Goal: Information Seeking & Learning: Learn about a topic

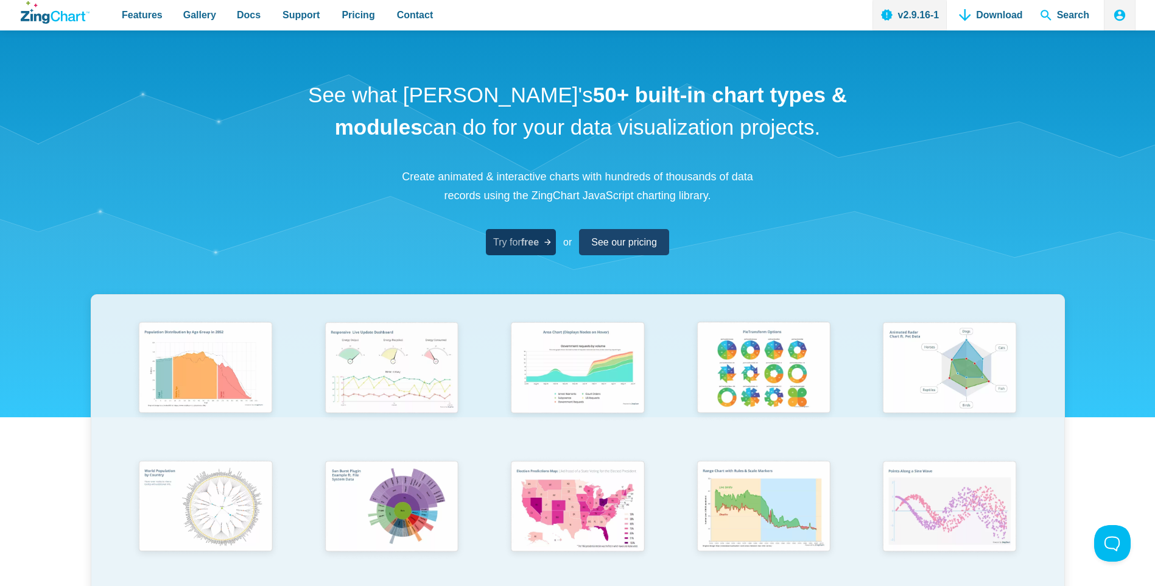
click at [509, 242] on span "Try for free" at bounding box center [516, 242] width 46 height 16
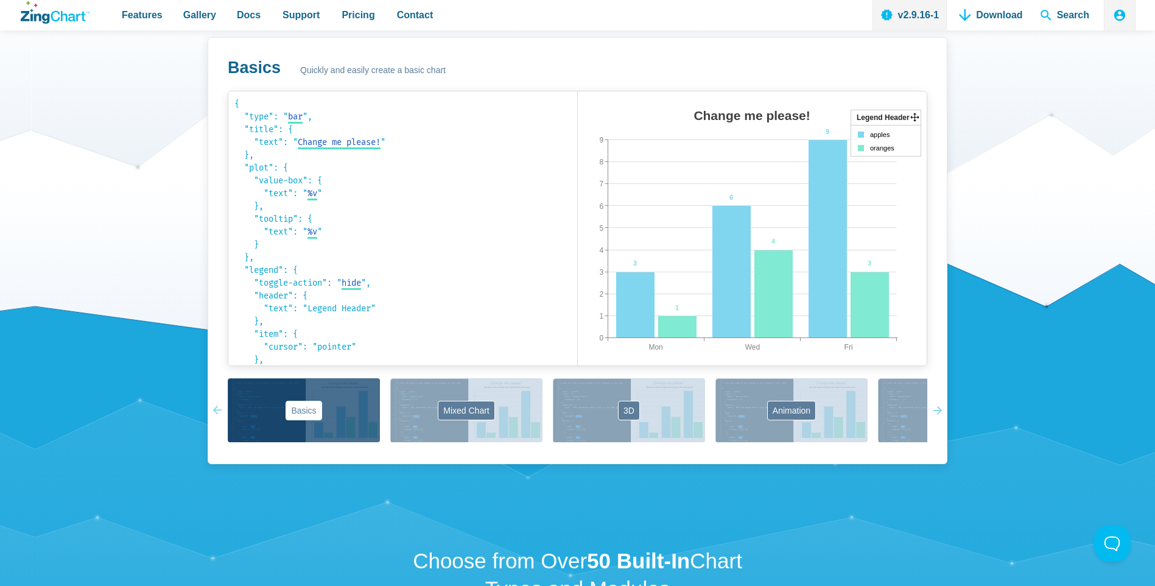
scroll to position [852, 0]
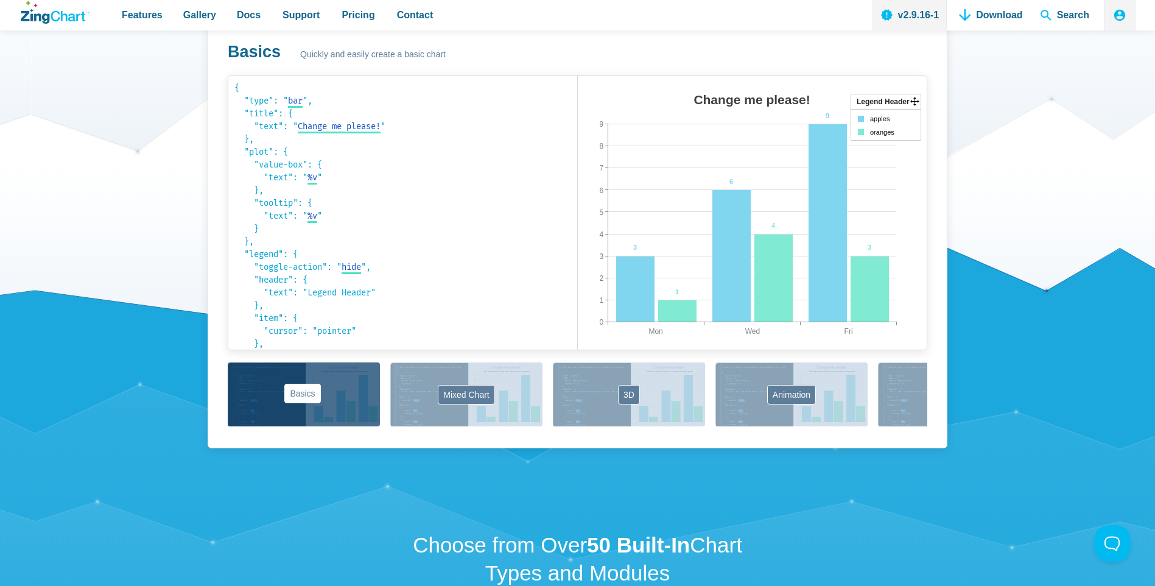
click at [332, 387] on button "Basics" at bounding box center [304, 394] width 152 height 64
click at [282, 387] on button "Basics" at bounding box center [304, 394] width 152 height 64
click at [431, 393] on button "Mixed Chart" at bounding box center [466, 394] width 152 height 64
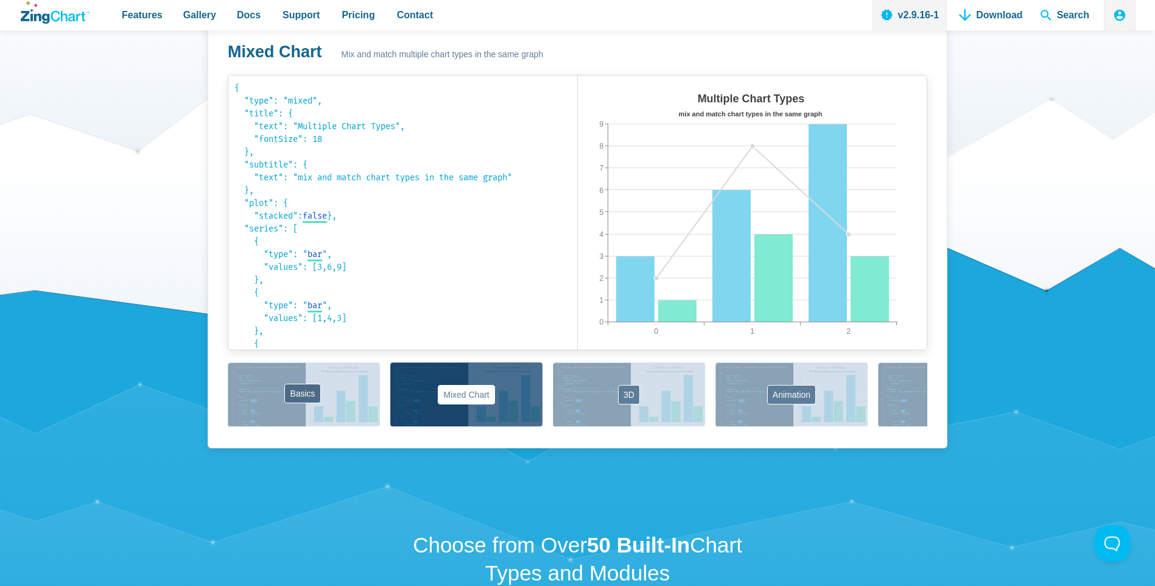
click at [279, 397] on div "Basics Mixed Chart 3D Animation Labels Markers Scales Zooming" at bounding box center [577, 395] width 699 height 66
click at [255, 383] on button "Basics" at bounding box center [304, 394] width 152 height 64
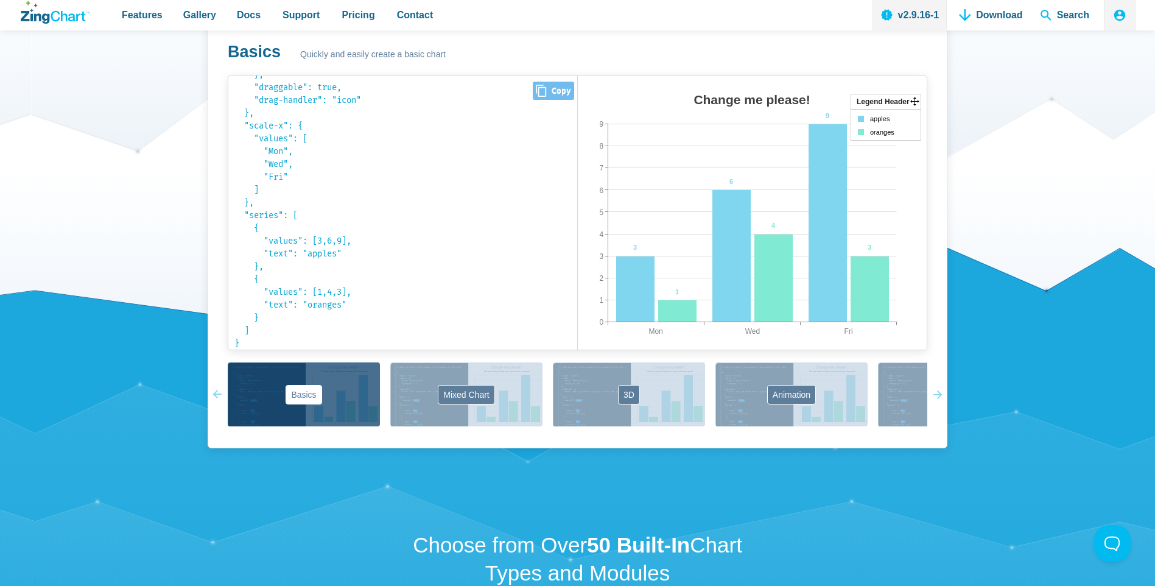
scroll to position [0, 0]
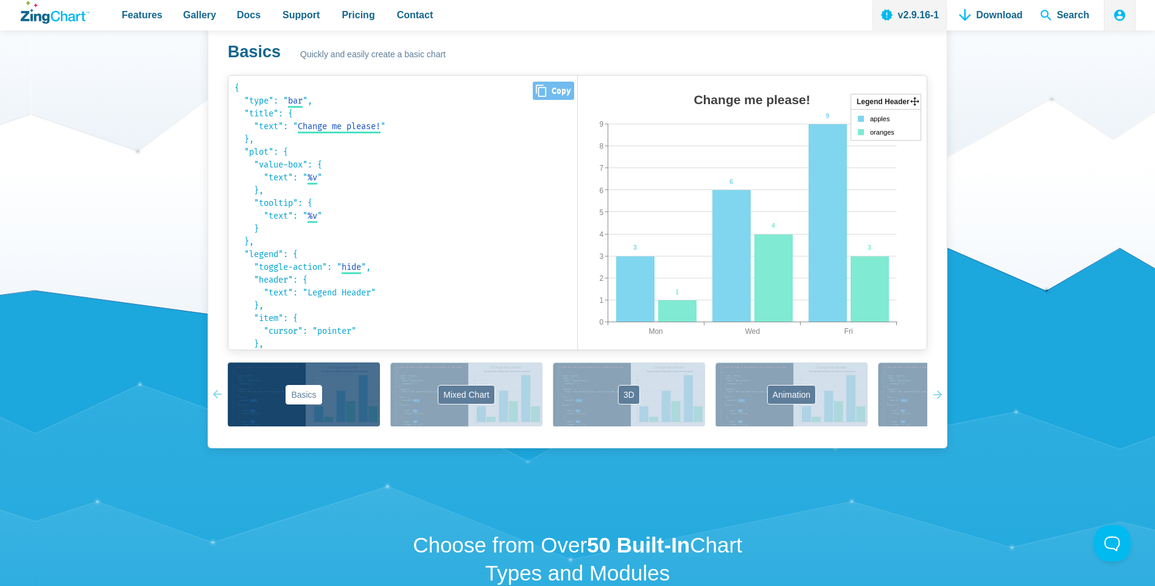
click at [561, 91] on span "Close Copy" at bounding box center [553, 91] width 41 height 18
type input "{ "type": "bar", "title": { "text": "Change me please!" }, "plot": { "value-box…"
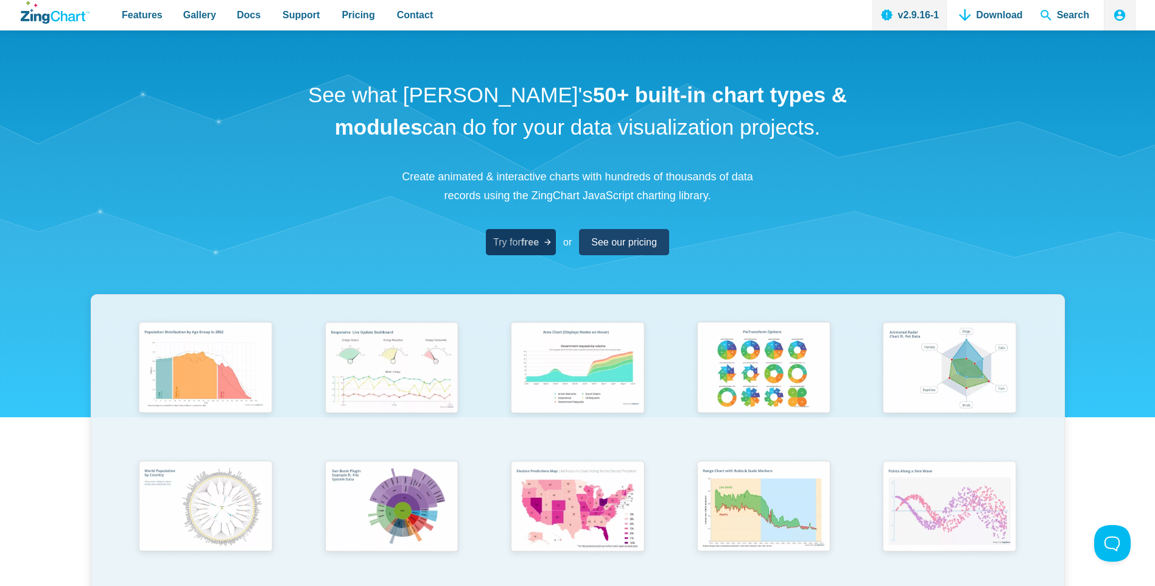
click at [516, 231] on link "Try for free" at bounding box center [521, 242] width 70 height 26
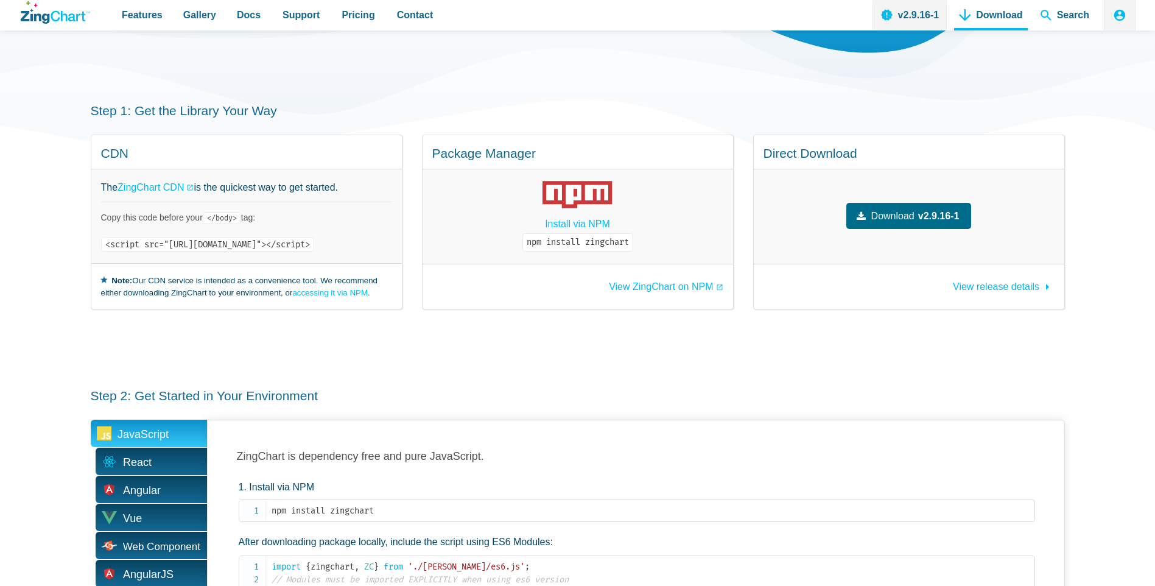
scroll to position [183, 0]
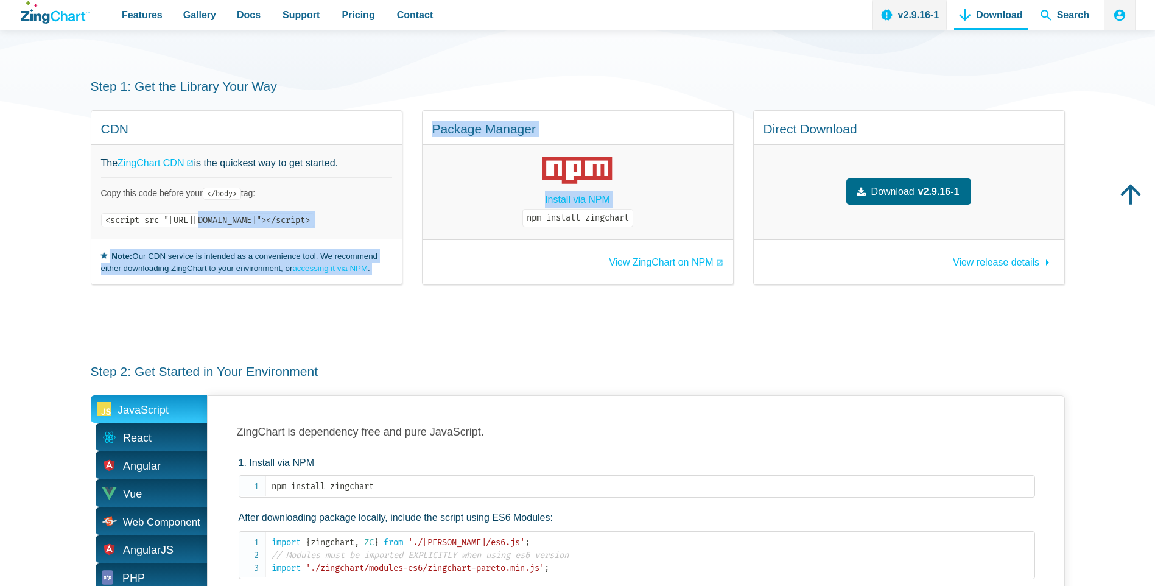
drag, startPoint x: 203, startPoint y: 214, endPoint x: 490, endPoint y: 203, distance: 287.5
click at [490, 203] on div "CDN The ZingChart CDN is the quickest way to get started. Copy this code before…" at bounding box center [578, 197] width 974 height 175
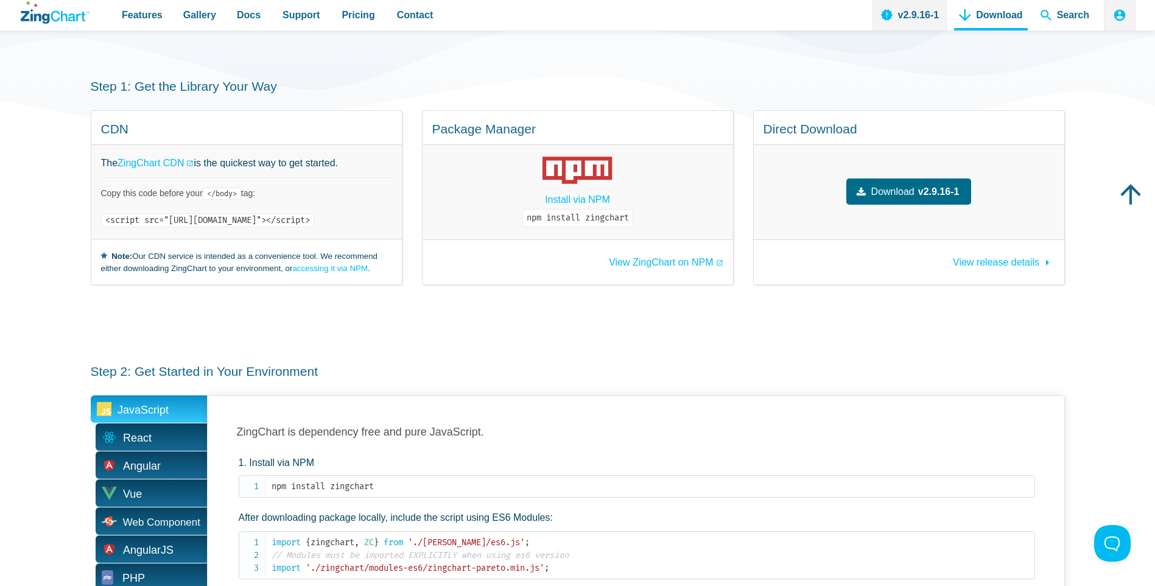
drag, startPoint x: 490, startPoint y: 203, endPoint x: 466, endPoint y: 406, distance: 204.1
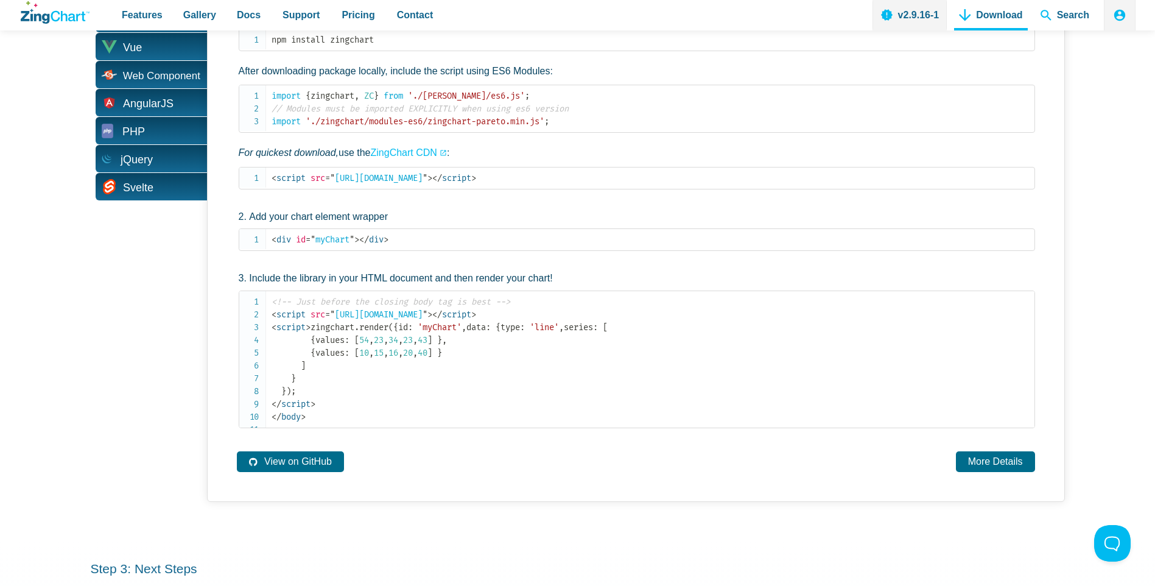
scroll to position [398, 0]
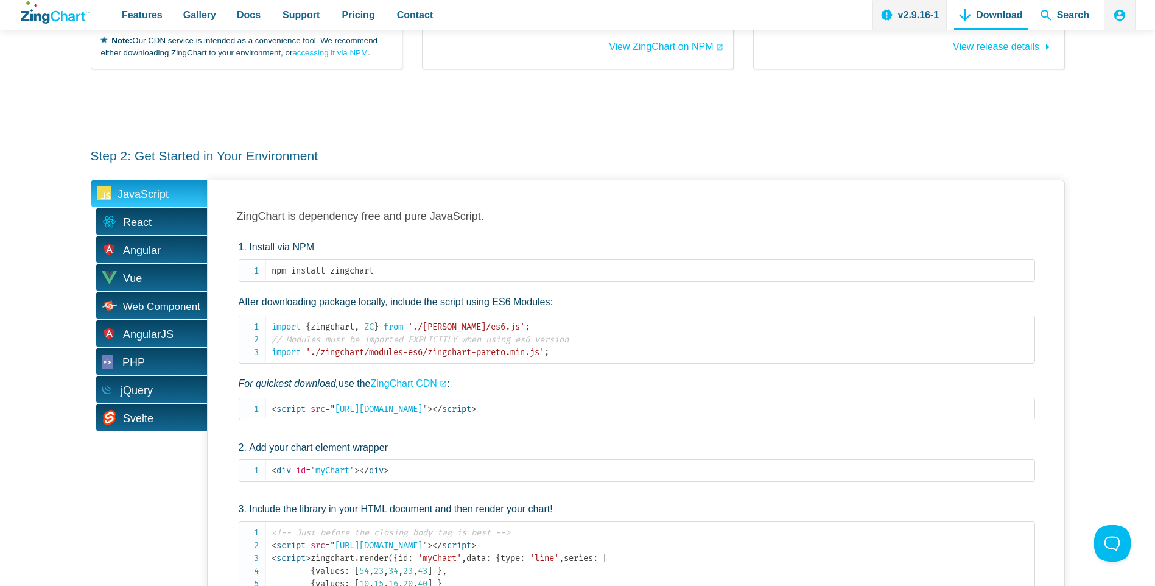
click at [58, 21] on icon "ZingChart Logo. Click to return to the homepage" at bounding box center [55, 12] width 69 height 23
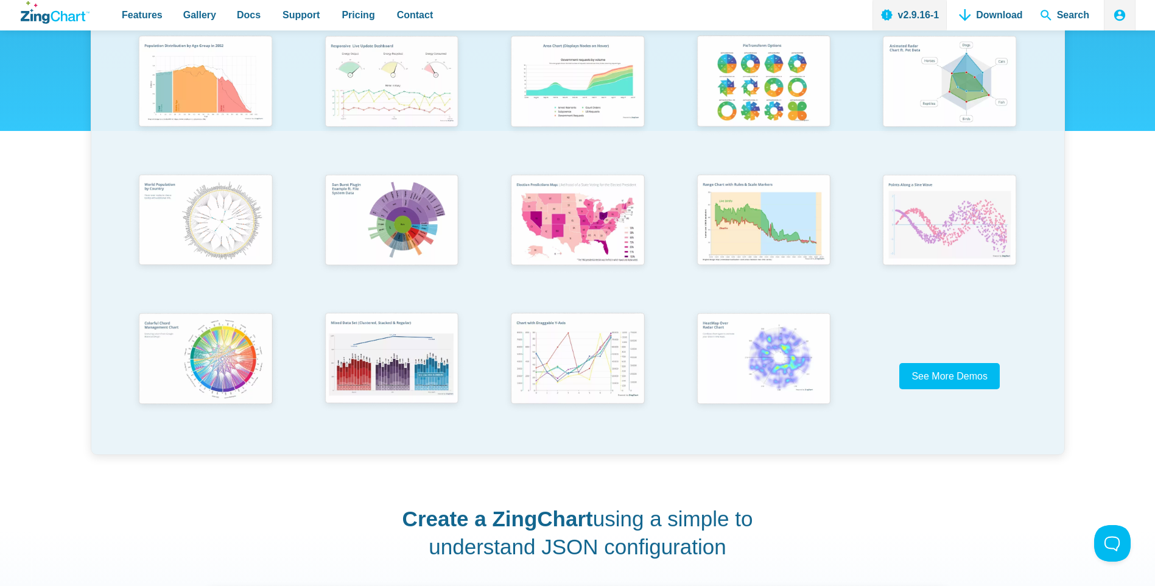
scroll to position [304, 0]
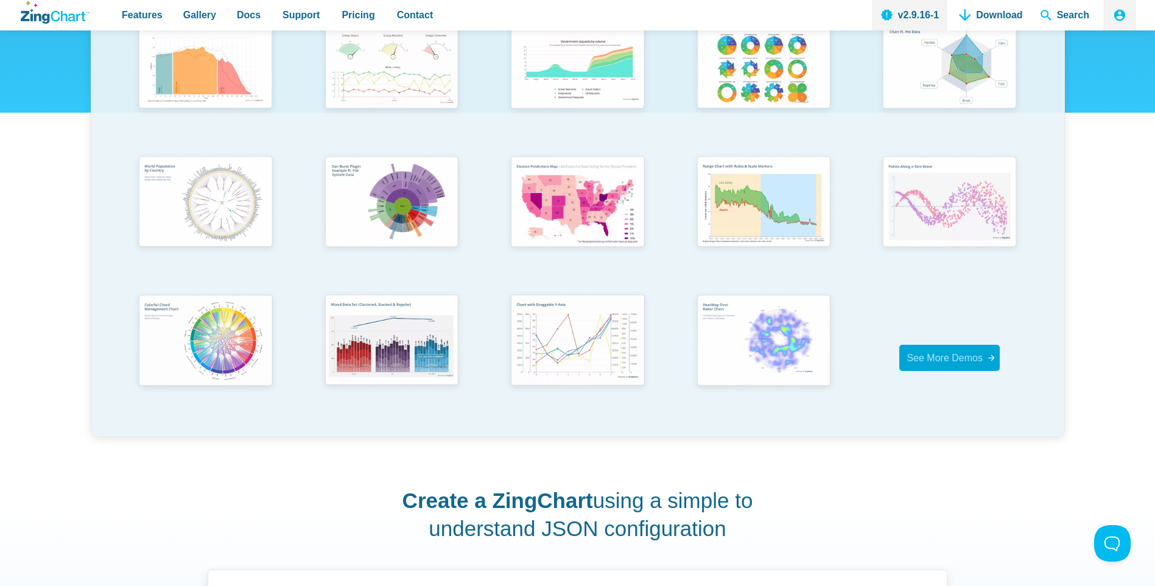
click at [959, 357] on span "See More Demos" at bounding box center [944, 357] width 76 height 10
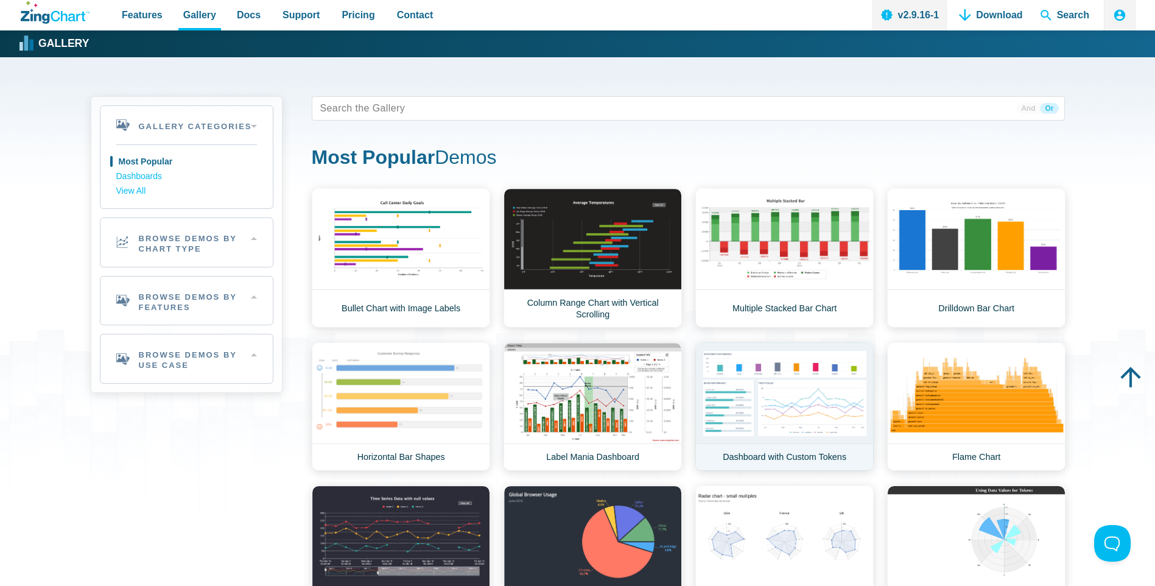
click at [808, 397] on link "Dashboard with Custom Tokens" at bounding box center [784, 406] width 178 height 128
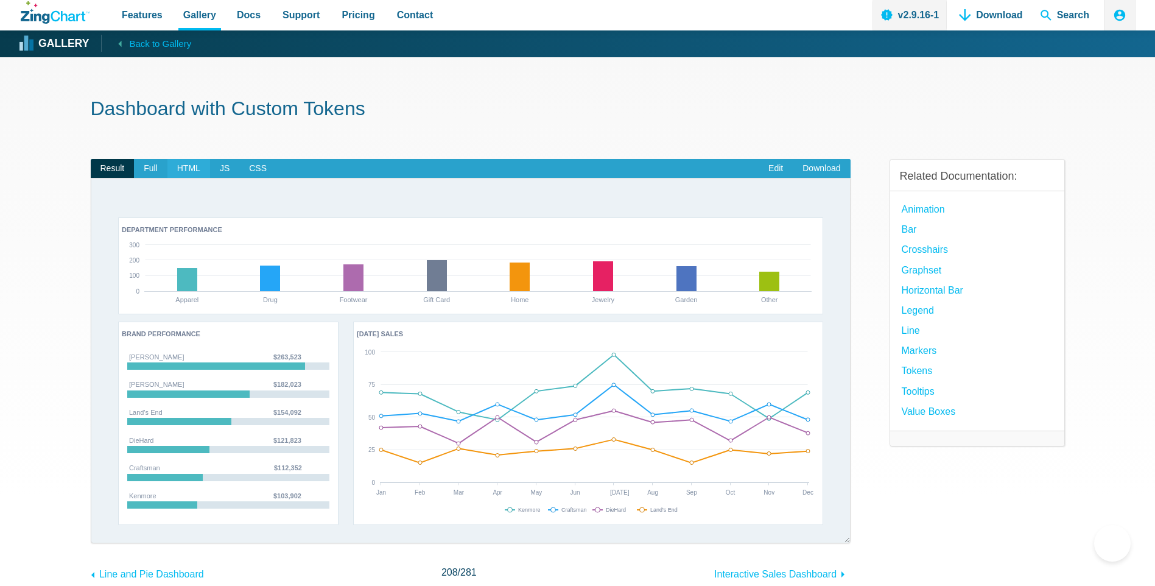
click at [175, 176] on span "HTML" at bounding box center [188, 168] width 43 height 19
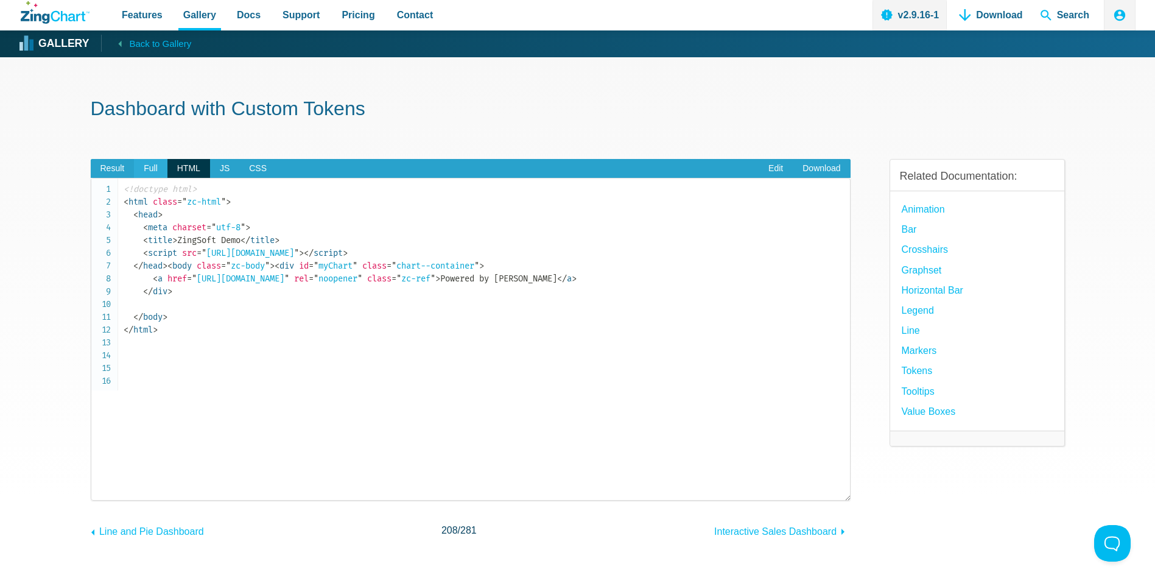
click at [148, 174] on span "Full" at bounding box center [150, 168] width 33 height 19
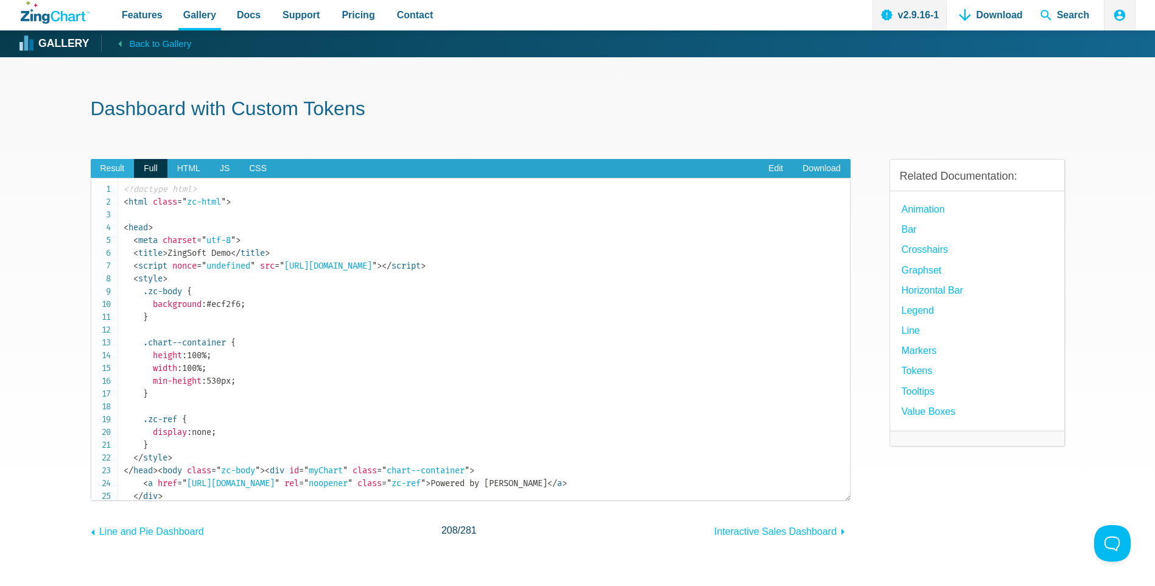
click at [112, 163] on span "Result" at bounding box center [113, 168] width 44 height 19
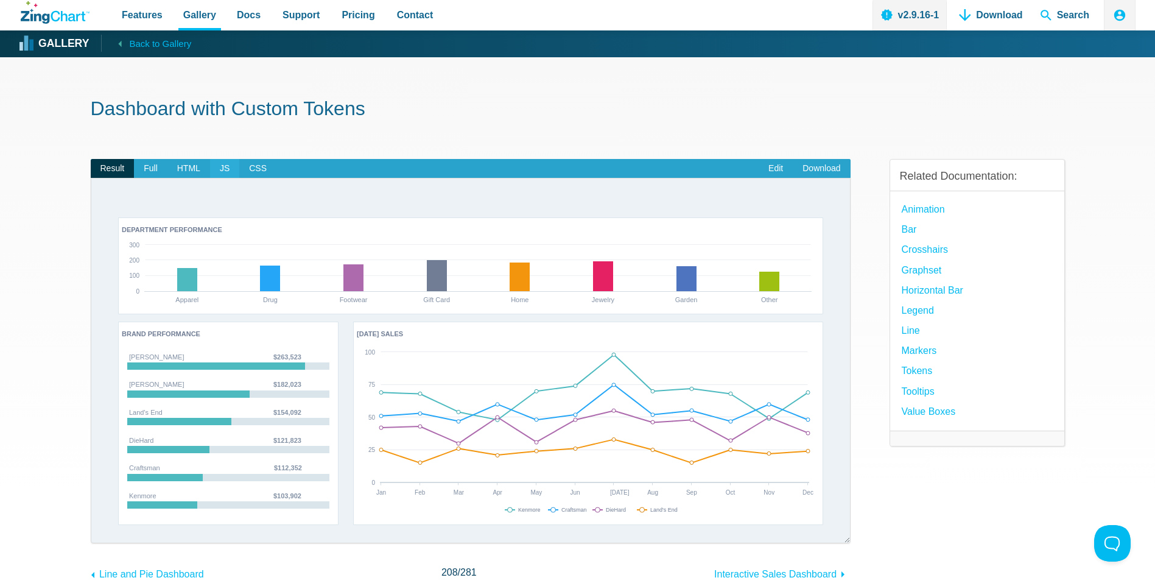
click at [234, 166] on span "JS" at bounding box center [224, 168] width 29 height 19
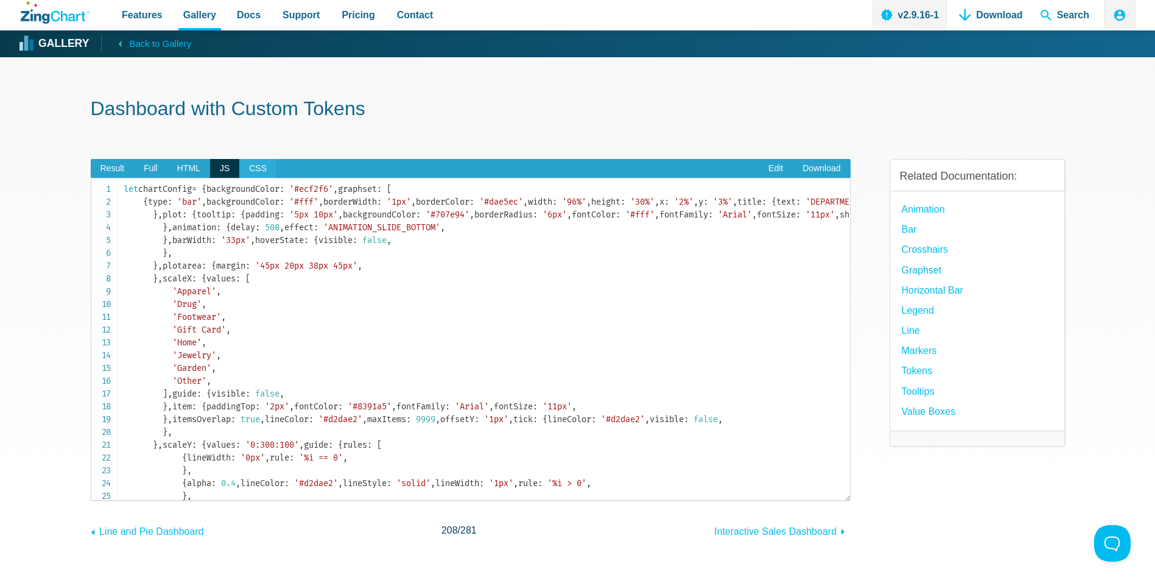
click at [261, 166] on span "CSS" at bounding box center [257, 168] width 37 height 19
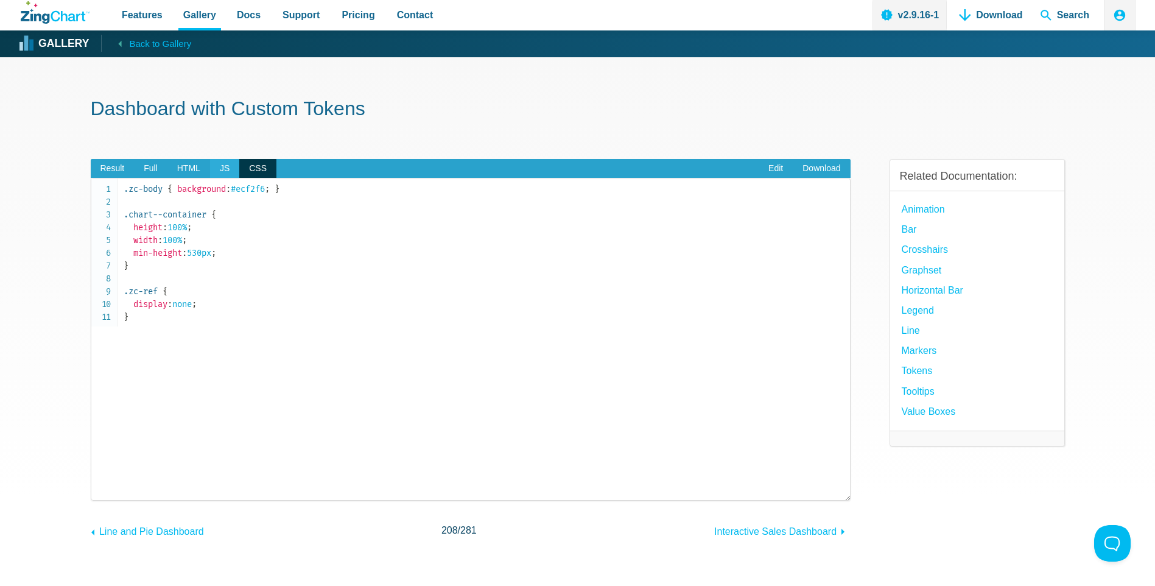
click at [215, 168] on span "JS" at bounding box center [224, 168] width 29 height 19
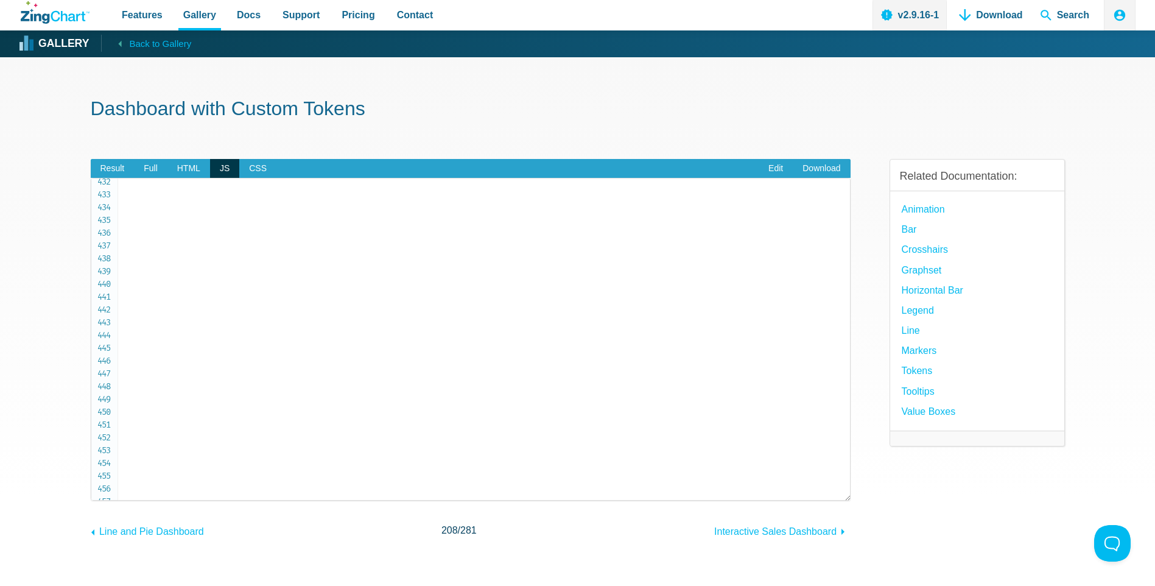
scroll to position [5644, 0]
drag, startPoint x: 124, startPoint y: 189, endPoint x: 248, endPoint y: 492, distance: 327.0
click at [187, 169] on span "HTML" at bounding box center [188, 168] width 43 height 19
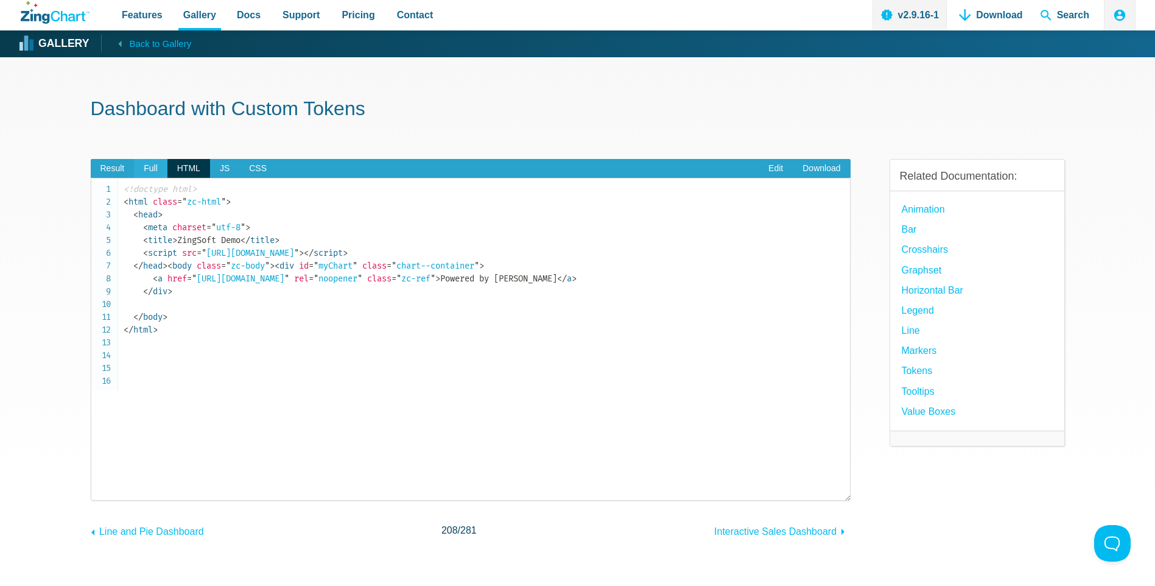
click at [147, 169] on span "Full" at bounding box center [150, 168] width 33 height 19
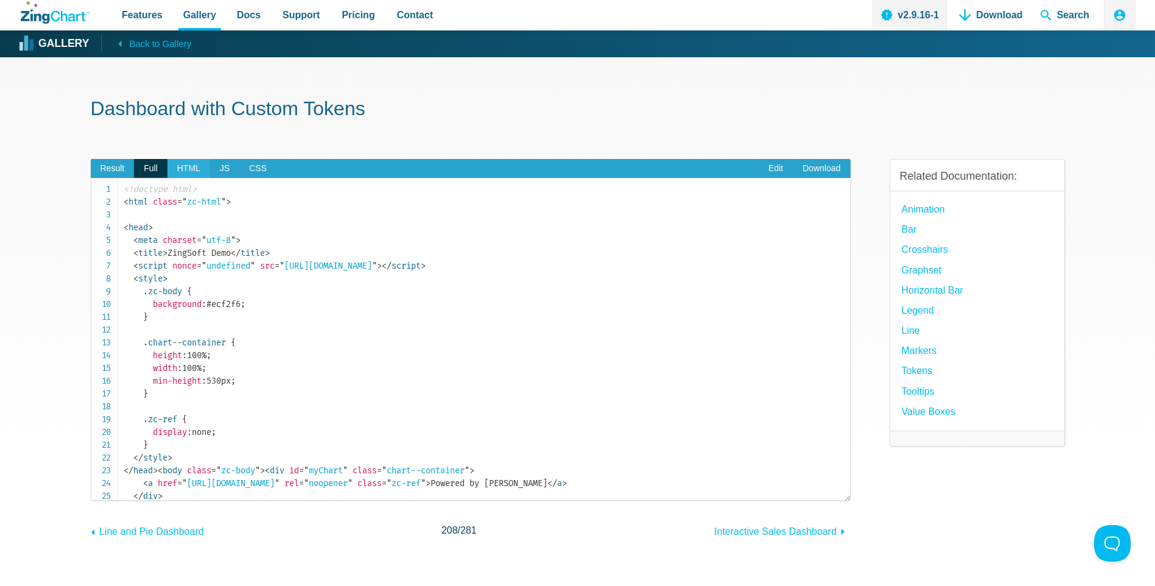
click at [195, 169] on span "HTML" at bounding box center [188, 168] width 43 height 19
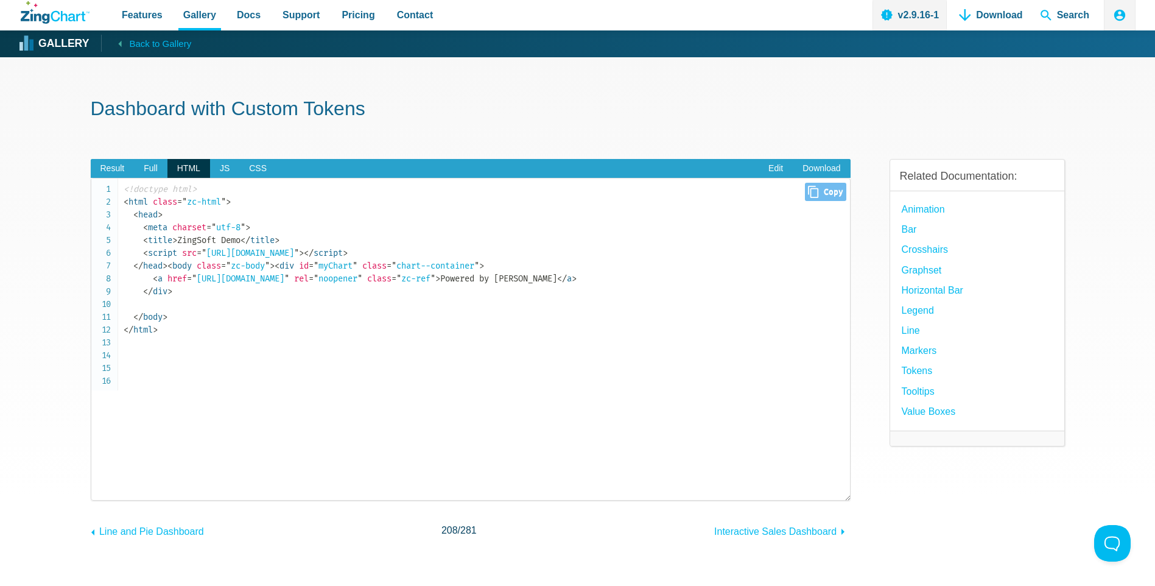
drag, startPoint x: 134, startPoint y: 309, endPoint x: 202, endPoint y: 341, distance: 75.7
click at [202, 336] on code "<!doctype html> < html class = " zc-html " > < head > < meta charset = " utf-8 …" at bounding box center [487, 259] width 726 height 153
copy code "< div id = " myChart " class = " chart--container " > < a href = " https://www.…"
click at [257, 246] on code "<!doctype html> < html class = " zc-html " > < head > < meta charset = " utf-8 …" at bounding box center [487, 259] width 726 height 153
click at [159, 168] on span "Full" at bounding box center [150, 168] width 33 height 19
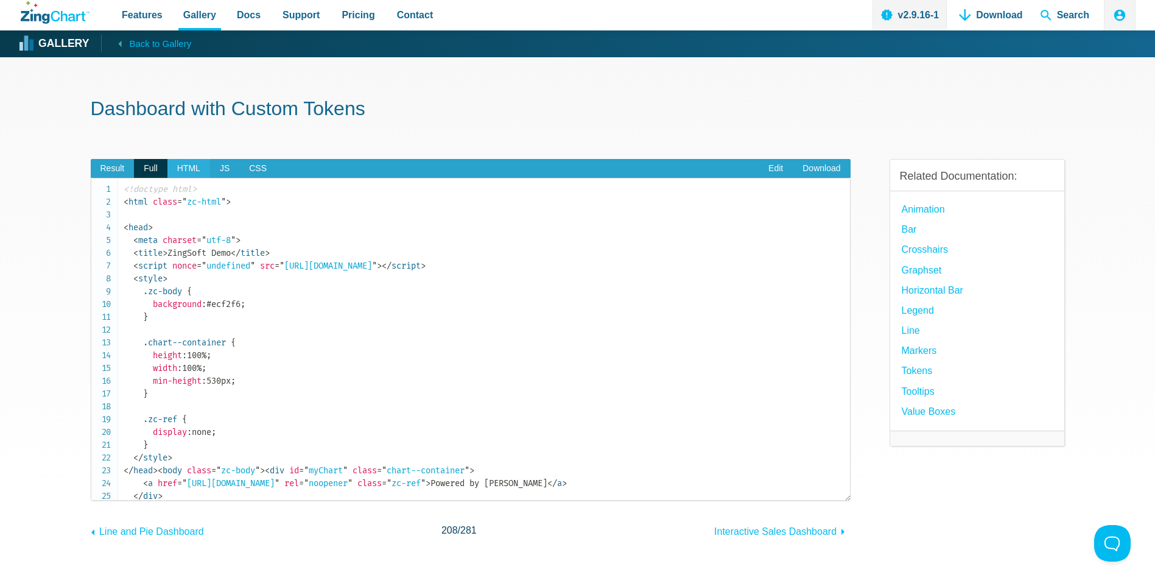
click at [180, 166] on span "HTML" at bounding box center [188, 168] width 43 height 19
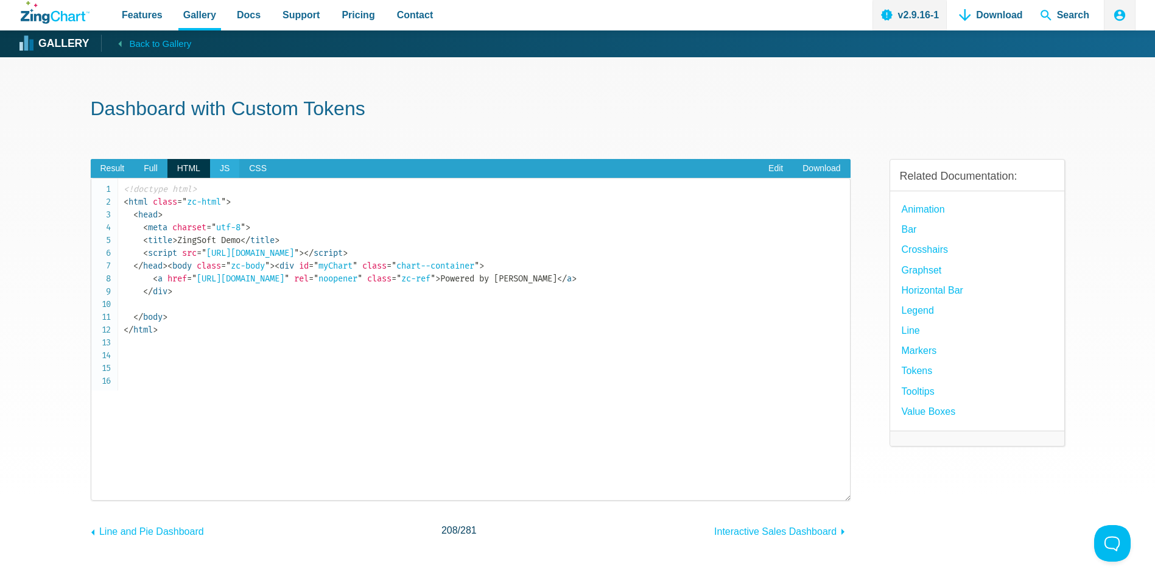
click at [222, 166] on span "JS" at bounding box center [224, 168] width 29 height 19
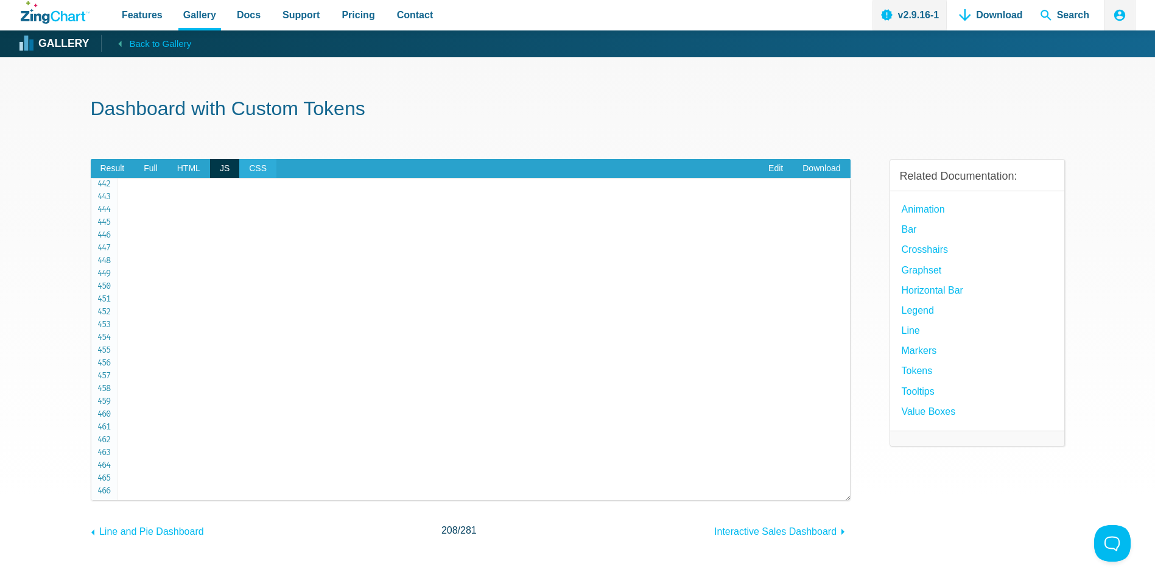
click at [266, 172] on span "CSS" at bounding box center [257, 168] width 37 height 19
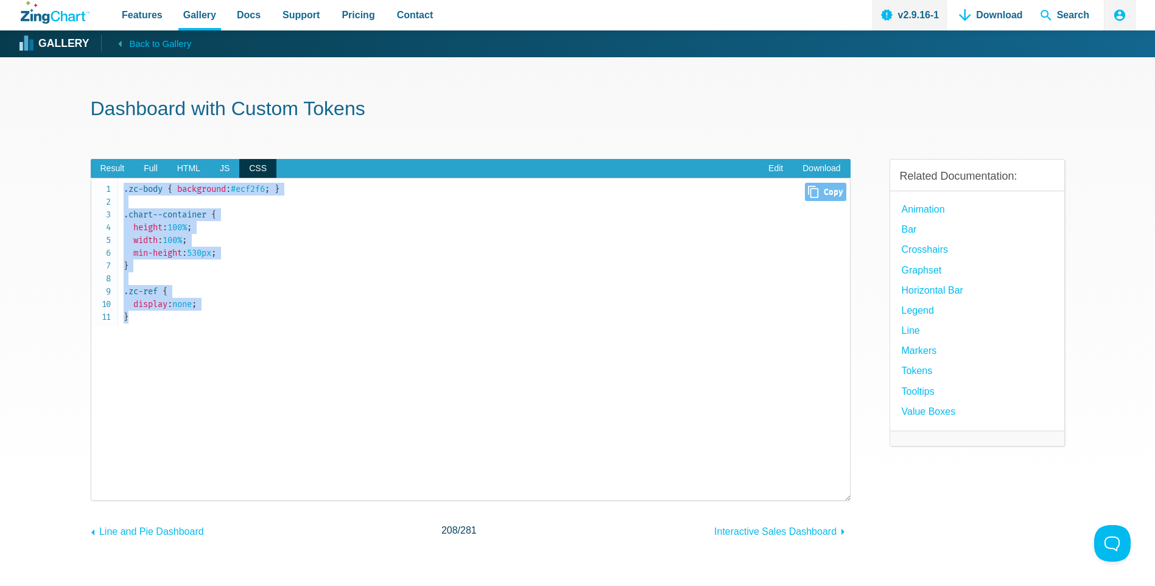
drag, startPoint x: 184, startPoint y: 354, endPoint x: 103, endPoint y: 183, distance: 189.8
click at [103, 183] on pre ".zc-body { background : #ecf2f6 ; } .chart--container { height : 100% ; width :…" at bounding box center [471, 339] width 760 height 323
copy code ".zc-body { background : #ecf2f6 ; } .chart--container { height : 100% ; width :…"
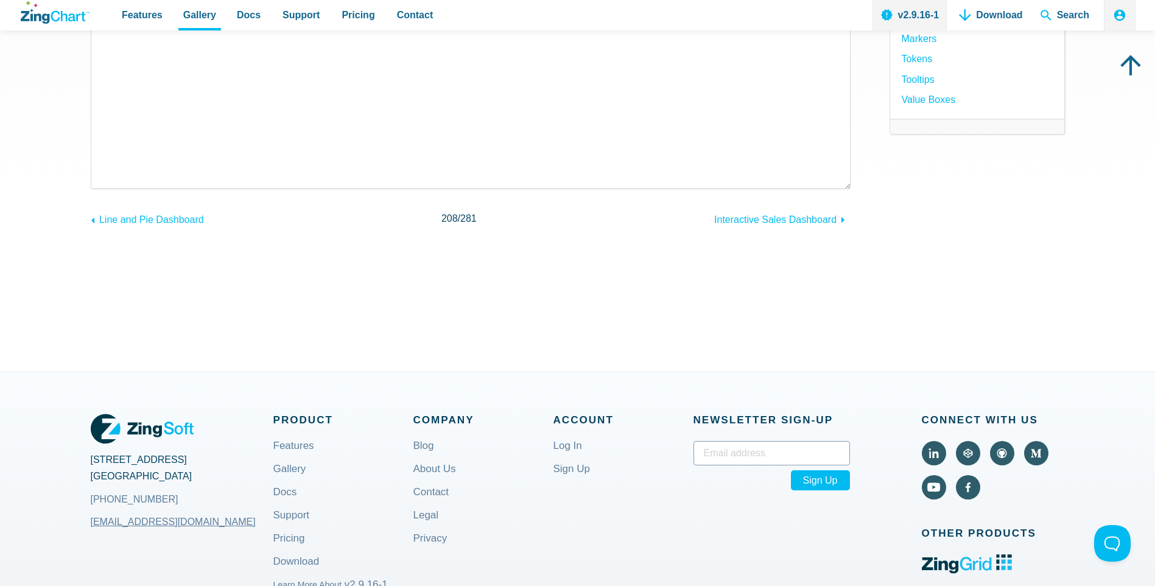
scroll to position [426, 0]
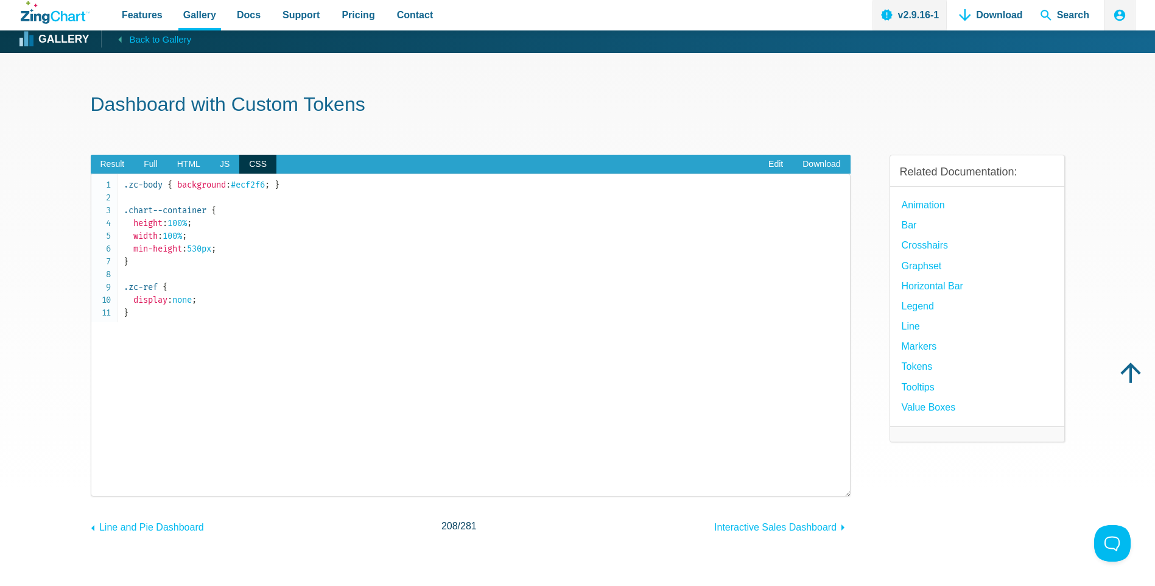
scroll to position [0, 0]
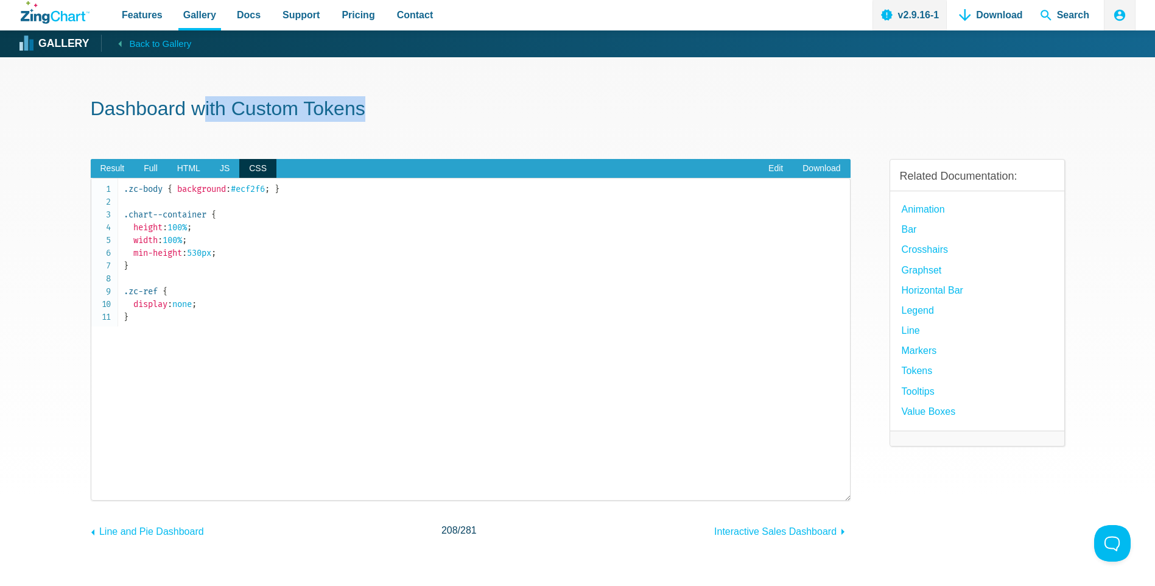
drag, startPoint x: 229, startPoint y: 113, endPoint x: 452, endPoint y: 120, distance: 222.9
click at [450, 120] on h1 "Dashboard with Custom Tokens" at bounding box center [578, 109] width 974 height 27
drag, startPoint x: 452, startPoint y: 120, endPoint x: 359, endPoint y: 94, distance: 97.2
click at [402, 151] on div "Result Full HTML JS CSS Edit Download ​ Powered by ZingChart DEPARTMENT PERFORM…" at bounding box center [471, 339] width 760 height 401
click at [306, 10] on span "Support" at bounding box center [300, 15] width 37 height 16
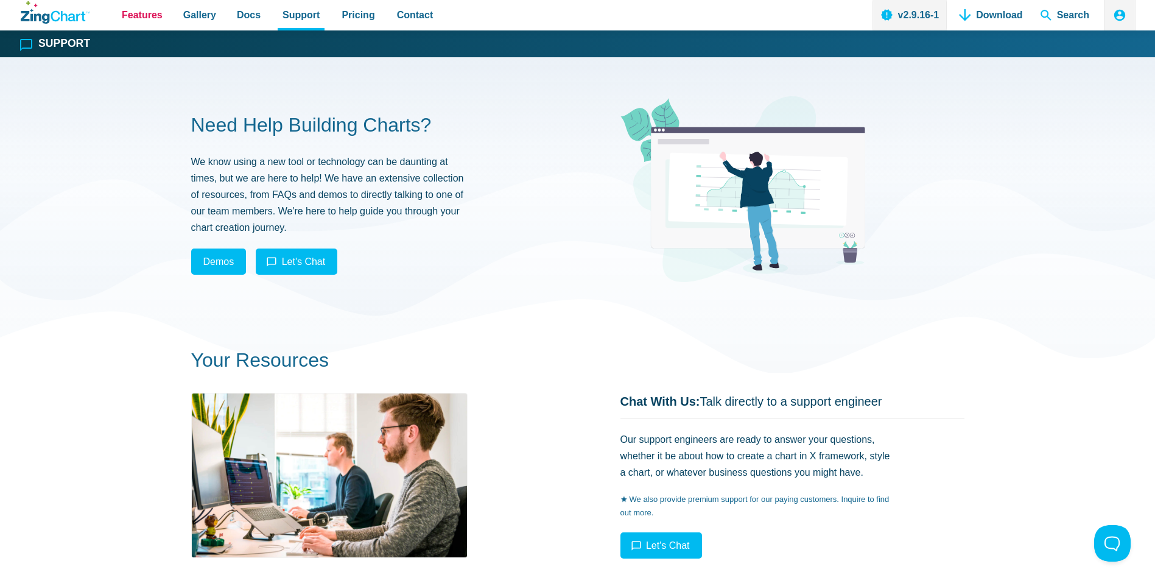
click at [148, 10] on span "Features" at bounding box center [142, 15] width 41 height 16
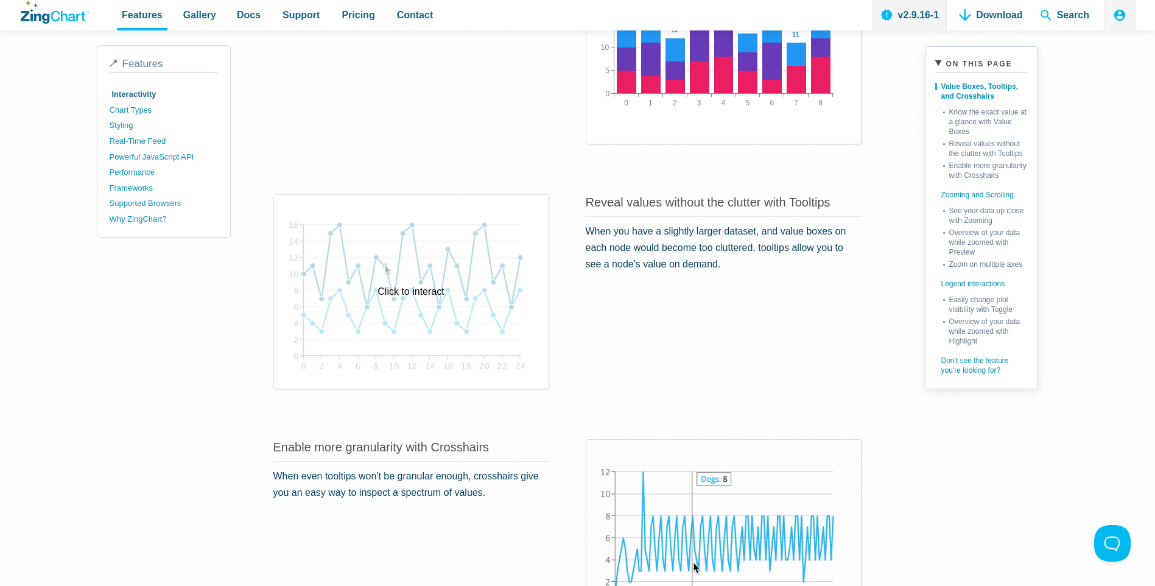
click at [403, 299] on div "Click to interact" at bounding box center [411, 292] width 275 height 194
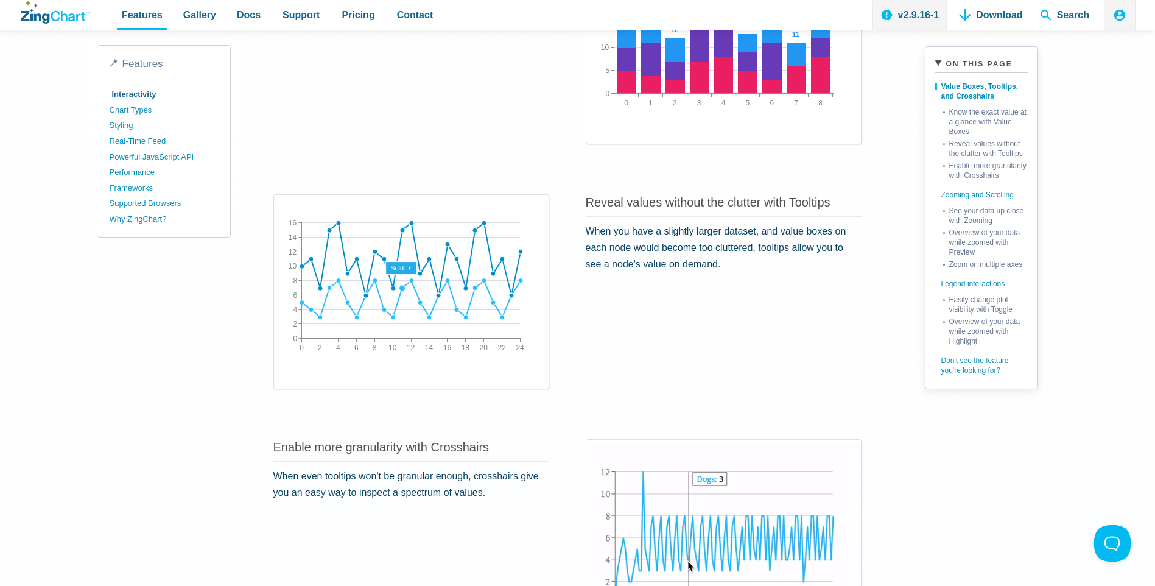
click at [284, 357] on area "App Content" at bounding box center [284, 357] width 0 height 0
drag, startPoint x: 404, startPoint y: 288, endPoint x: 393, endPoint y: 271, distance: 20.3
click at [393, 271] on div "0 24 2 4 6 8 10 12 14 16 18 20 22 0 16 2 4 6 8 10 12 14" at bounding box center [411, 281] width 255 height 152
click at [284, 357] on area "App Content" at bounding box center [284, 357] width 0 height 0
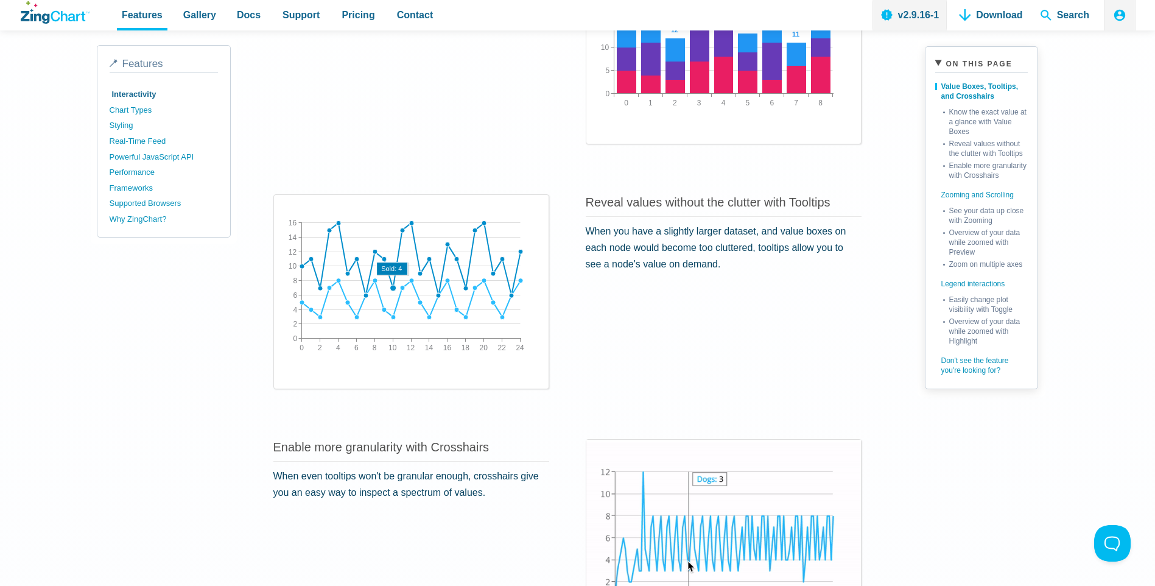
click at [284, 357] on area "App Content" at bounding box center [284, 357] width 0 height 0
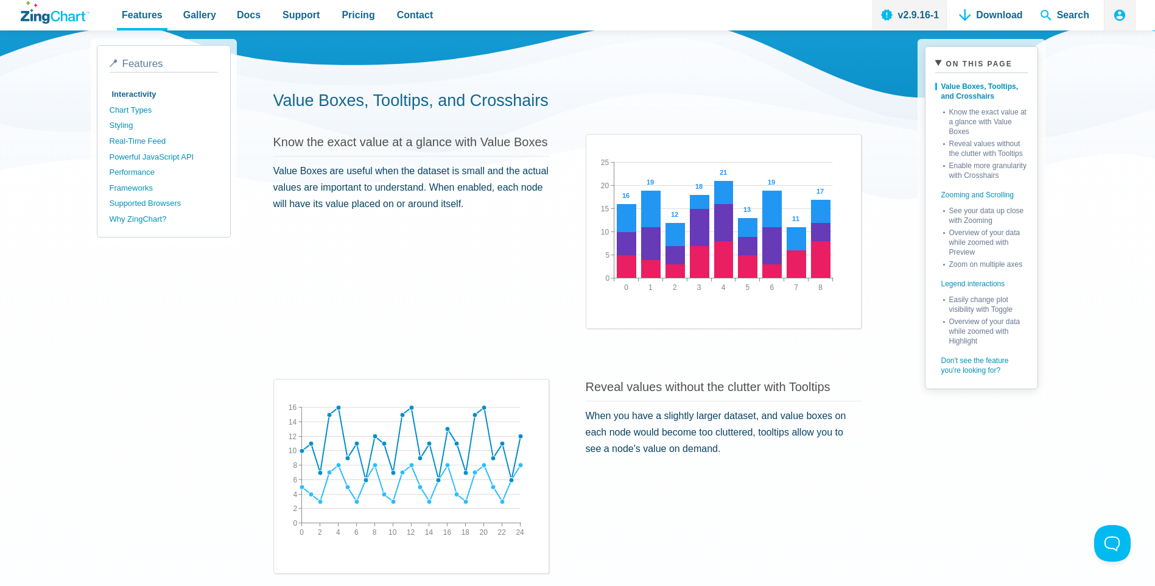
scroll to position [122, 0]
